Goal: Task Accomplishment & Management: Complete application form

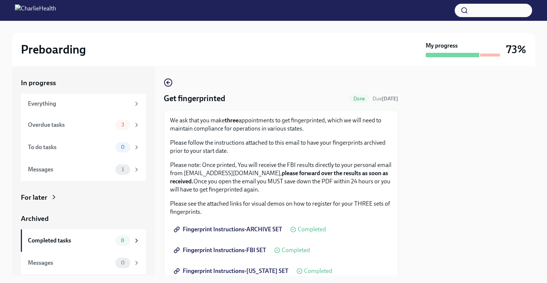
scroll to position [83, 0]
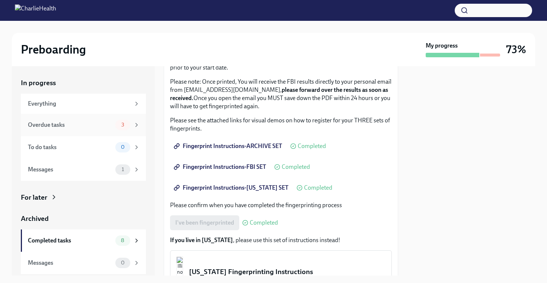
click at [93, 124] on div "Overdue tasks" at bounding box center [70, 125] width 84 height 8
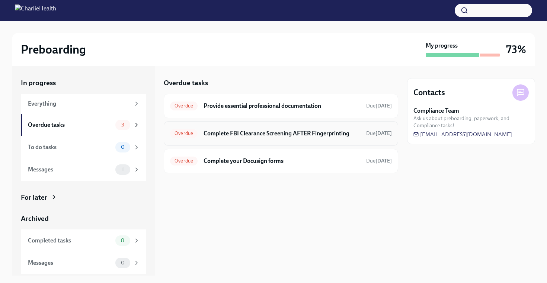
click at [323, 132] on h6 "Complete FBI Clearance Screening AFTER Fingerprinting" at bounding box center [282, 133] width 157 height 8
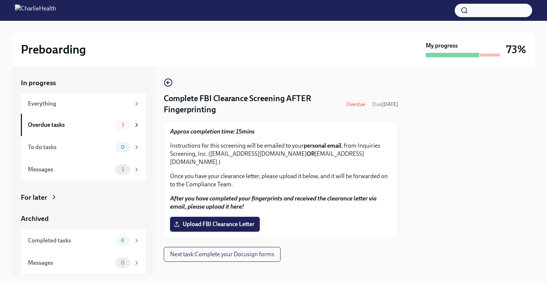
click at [224, 217] on label "Upload FBI Clearance Letter" at bounding box center [215, 224] width 90 height 15
click at [0, 0] on input "Upload FBI Clearance Letter" at bounding box center [0, 0] width 0 height 0
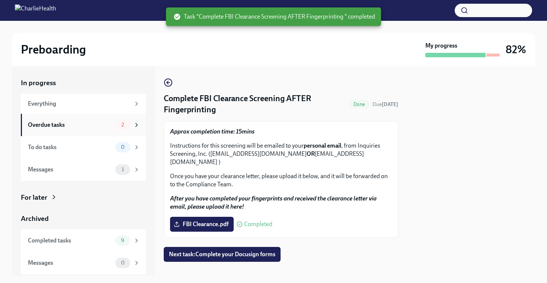
click at [102, 119] on div "Overdue tasks 2" at bounding box center [83, 125] width 125 height 22
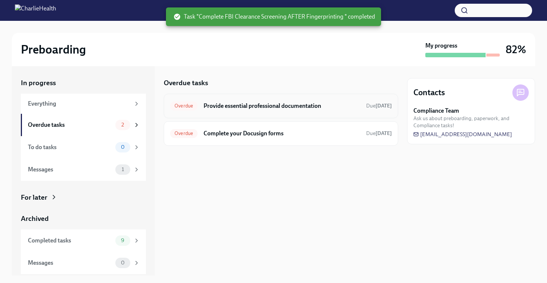
click at [323, 106] on h6 "Provide essential professional documentation" at bounding box center [282, 106] width 157 height 8
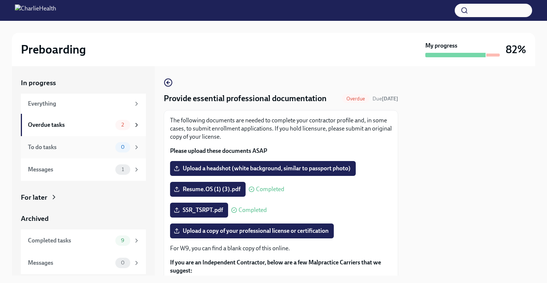
click at [102, 147] on div "To do tasks" at bounding box center [70, 147] width 84 height 8
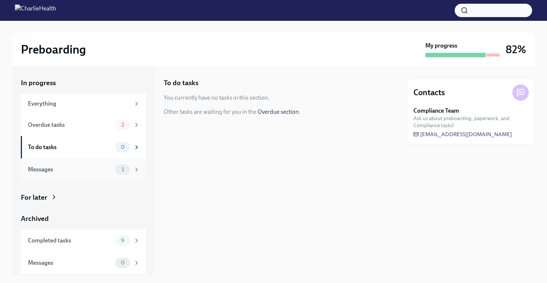
click at [93, 178] on div "Messages 1" at bounding box center [83, 169] width 125 height 22
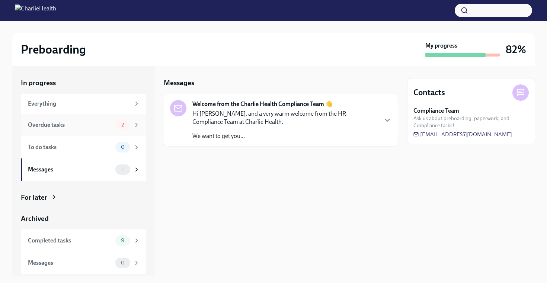
click at [98, 122] on div "Overdue tasks" at bounding box center [70, 125] width 84 height 8
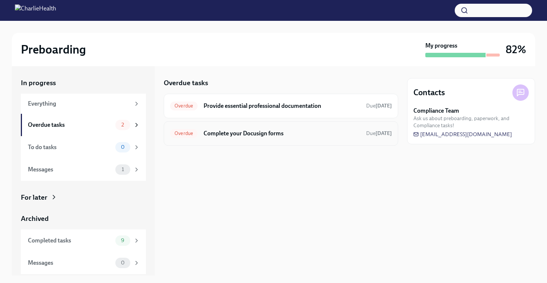
click at [308, 128] on div "Overdue Complete your Docusign forms Due [DATE]" at bounding box center [281, 134] width 222 height 12
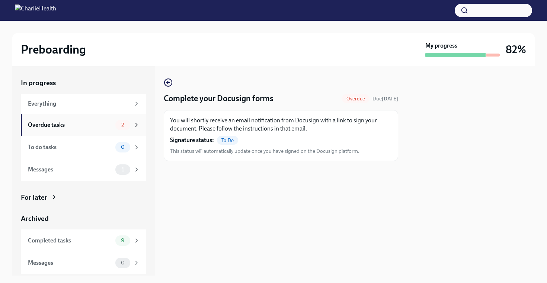
click at [93, 120] on div "Overdue tasks 2" at bounding box center [84, 125] width 112 height 10
